Goal: Find specific page/section

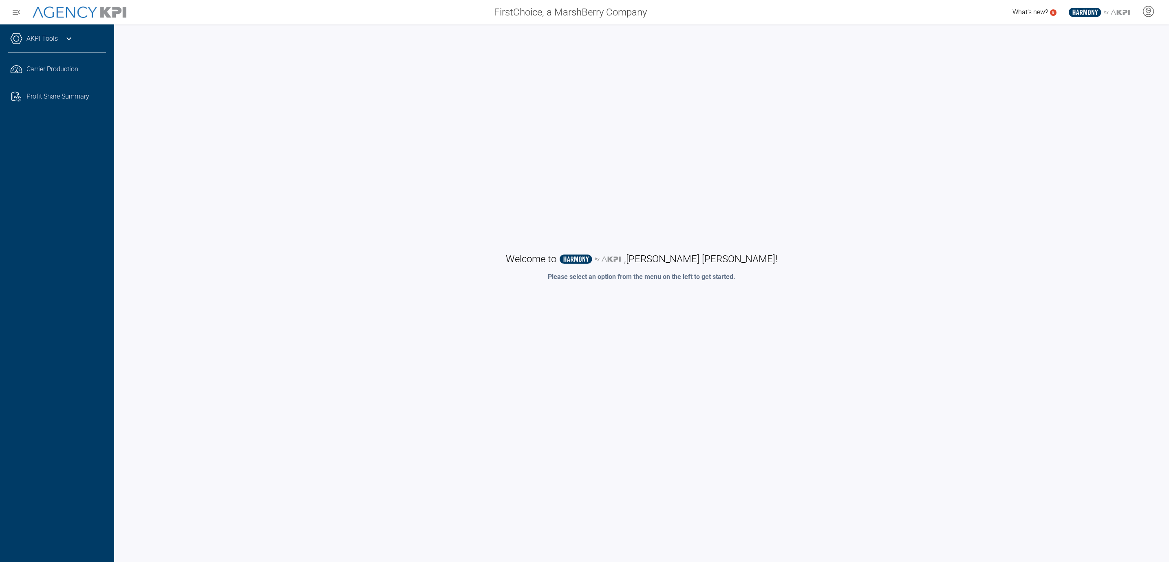
click at [68, 35] on icon at bounding box center [69, 39] width 10 height 10
click at [65, 66] on span "Carrier Production" at bounding box center [52, 69] width 52 height 10
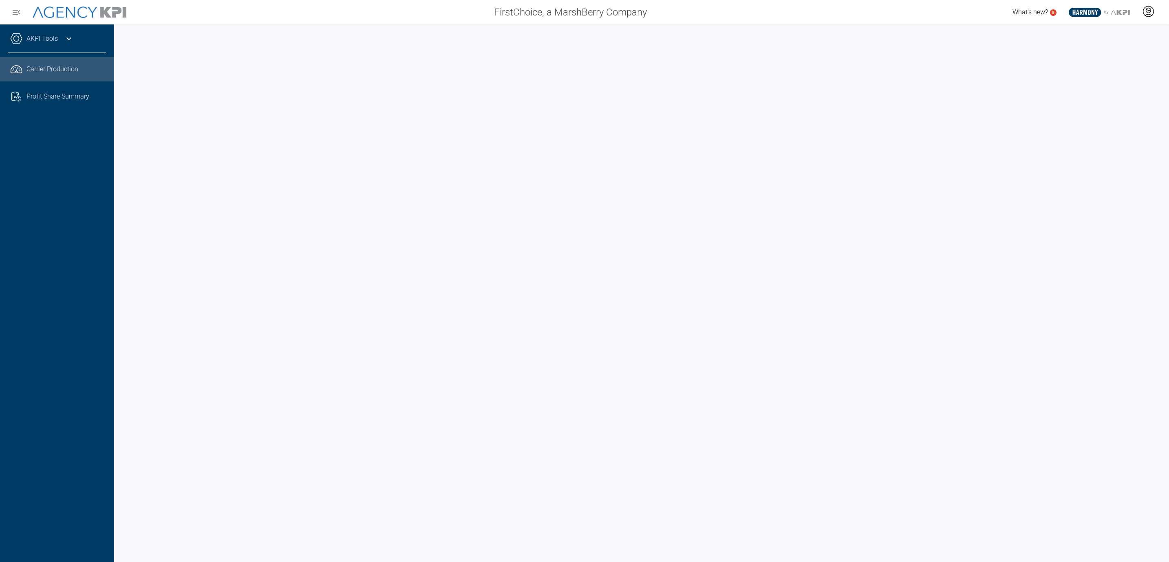
click at [1150, 10] on icon at bounding box center [1148, 11] width 12 height 12
